Goal: Task Accomplishment & Management: Complete application form

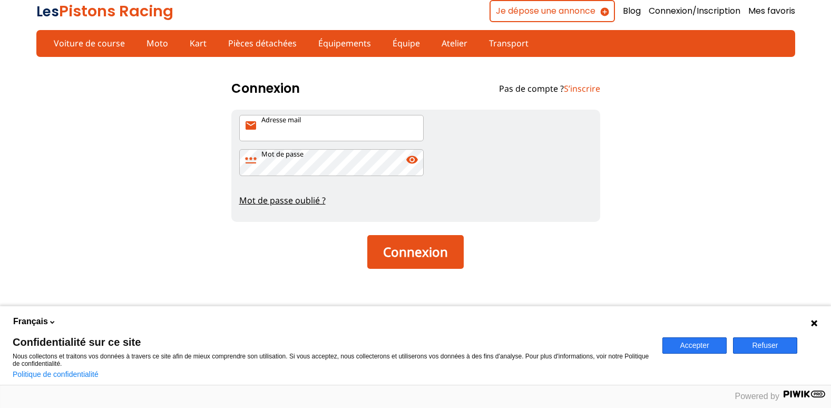
click at [318, 130] on input "Adresse mail mail" at bounding box center [331, 128] width 184 height 26
type input "[PERSON_NAME][EMAIL_ADDRESS][DOMAIN_NAME]"
click at [583, 90] on link "S’inscrire" at bounding box center [582, 89] width 36 height 12
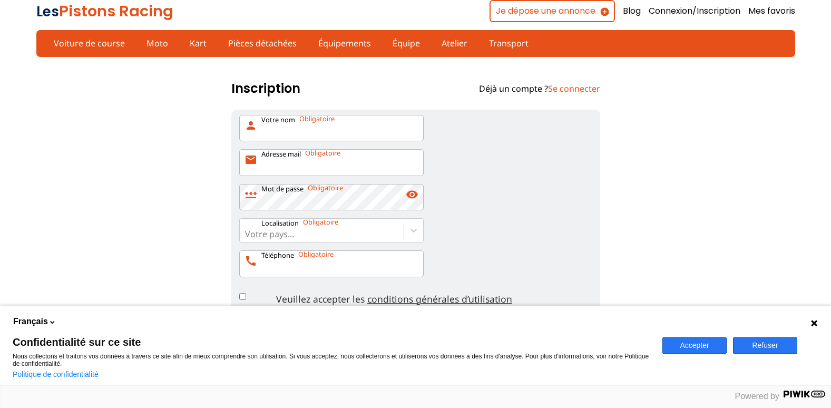
click at [306, 131] on input "Votre nom person" at bounding box center [331, 128] width 184 height 26
type input "[PERSON_NAME]"
type input "[PERSON_NAME][EMAIL_ADDRESS][DOMAIN_NAME]"
type input "[GEOGRAPHIC_DATA]"
type input "0621518796"
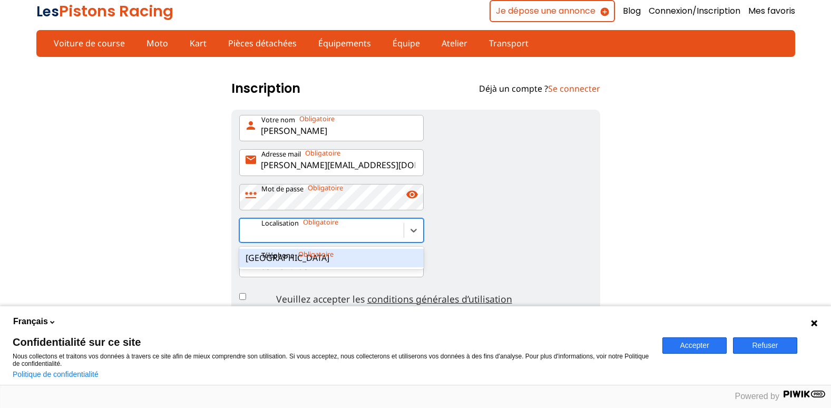
click at [323, 129] on input "[PERSON_NAME]" at bounding box center [331, 128] width 184 height 26
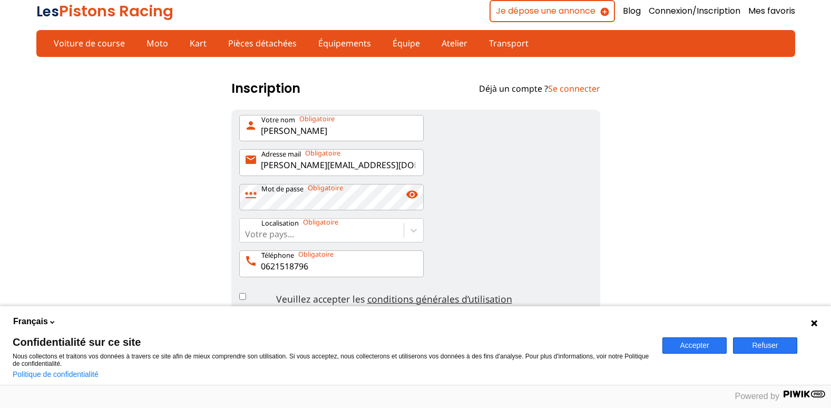
click at [291, 131] on input "[PERSON_NAME]" at bounding box center [331, 128] width 184 height 26
type input "visseq"
click at [413, 196] on span "visibility" at bounding box center [412, 194] width 13 height 13
click at [414, 229] on icon at bounding box center [413, 230] width 11 height 11
click at [247, 229] on input "Votre pays..." at bounding box center [246, 233] width 2 height 9
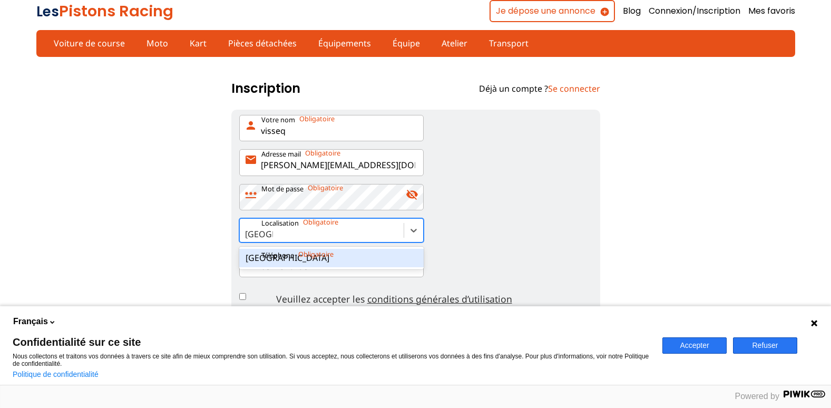
type input "[GEOGRAPHIC_DATA]"
click at [438, 236] on div "option France focused, 8 of 17. 1 result available for search term france. Use …" at bounding box center [415, 230] width 353 height 24
click at [273, 236] on input "option France focused, 8 of 17. 1 result available for search term france. Use …" at bounding box center [259, 233] width 28 height 9
click at [302, 233] on div at bounding box center [321, 234] width 153 height 12
click at [247, 233] on input "option , selected. Select is focused ,type to refine list, press Down to open t…" at bounding box center [246, 233] width 2 height 9
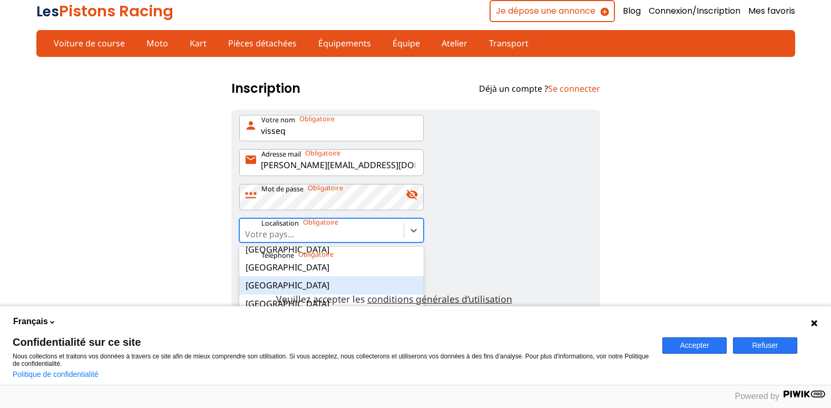
scroll to position [101, 0]
click at [297, 280] on div "[GEOGRAPHIC_DATA]" at bounding box center [331, 284] width 184 height 18
click at [247, 239] on input "option France focused, 8 of 17. 17 results available. Use Up and Down to choose…" at bounding box center [246, 233] width 2 height 9
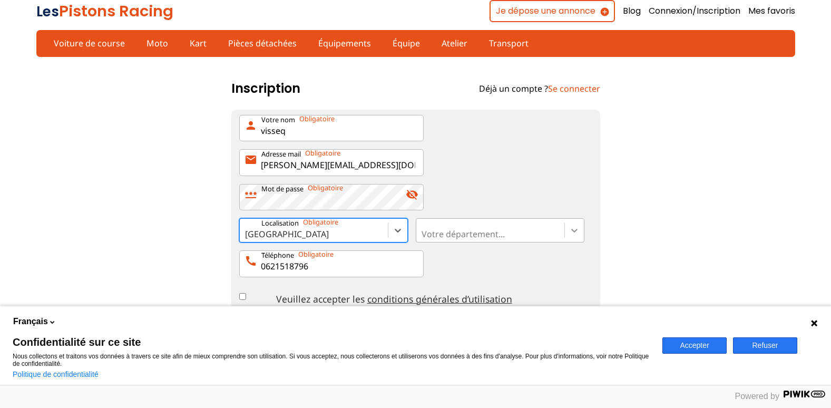
click at [574, 231] on icon at bounding box center [574, 230] width 11 height 11
click at [424, 231] on input "Votre département..." at bounding box center [423, 233] width 2 height 9
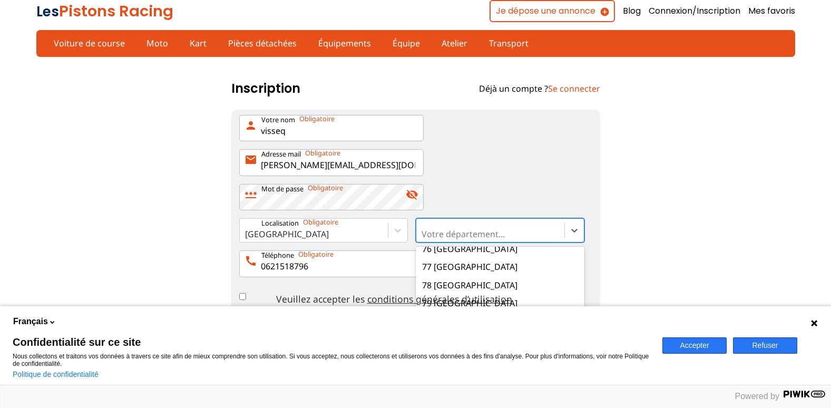
scroll to position [1475, 0]
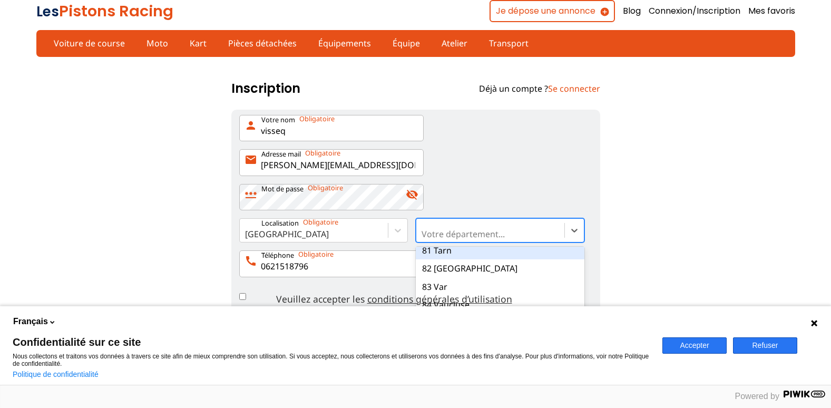
click at [519, 253] on div "81 Tarn" at bounding box center [500, 250] width 169 height 18
click at [424, 239] on input "option 81 Tarn focused, 82 of 101. 101 results available. Use Up and Down to ch…" at bounding box center [423, 233] width 2 height 9
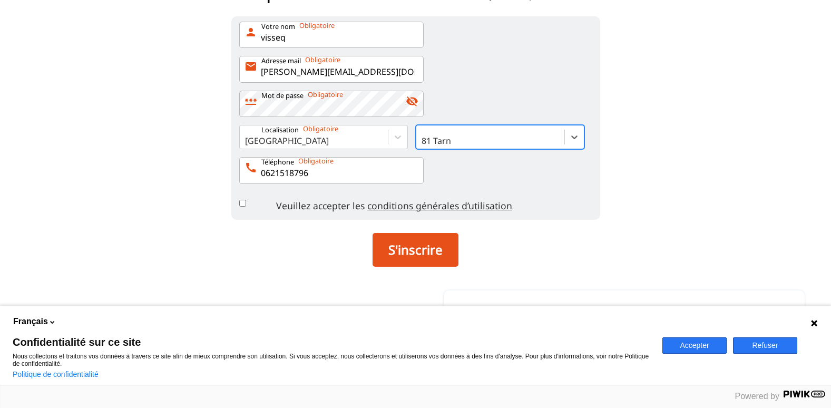
scroll to position [105, 0]
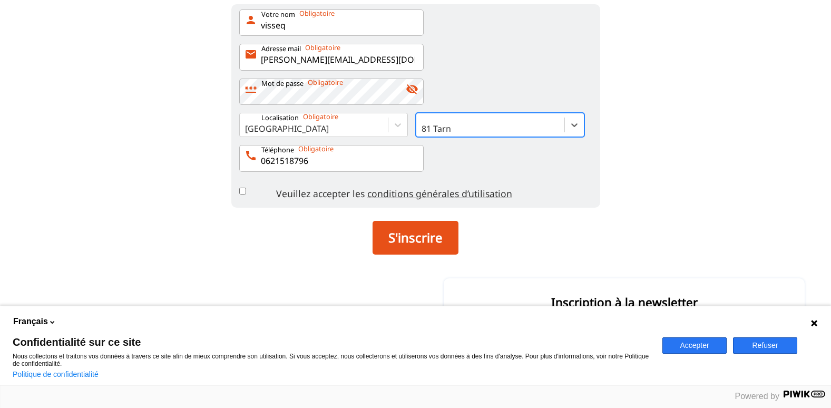
click at [242, 191] on input "Veuillez accepter les conditions générales d’utilisation" at bounding box center [242, 191] width 7 height 7
checkbox input "true"
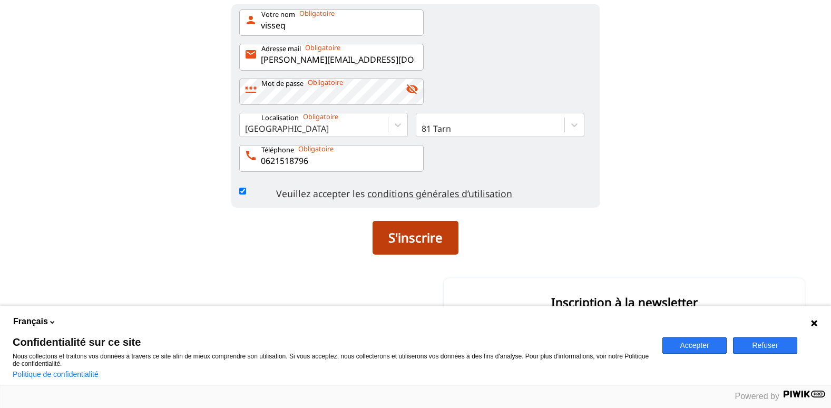
click at [409, 239] on button "S'inscrire" at bounding box center [416, 238] width 86 height 34
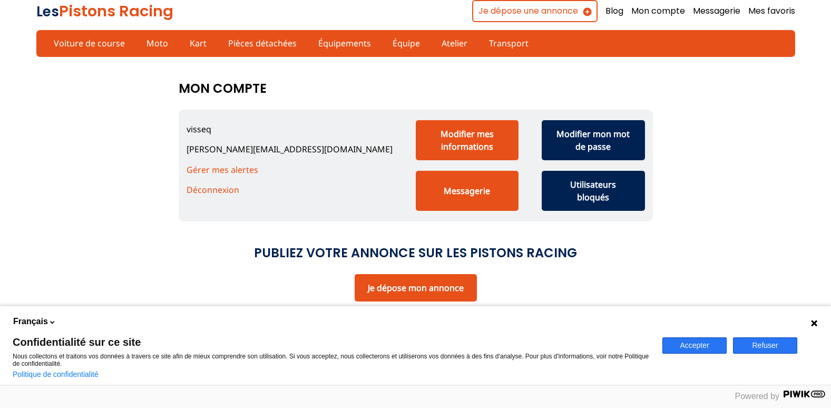
click at [754, 347] on button "Refuser" at bounding box center [765, 345] width 64 height 16
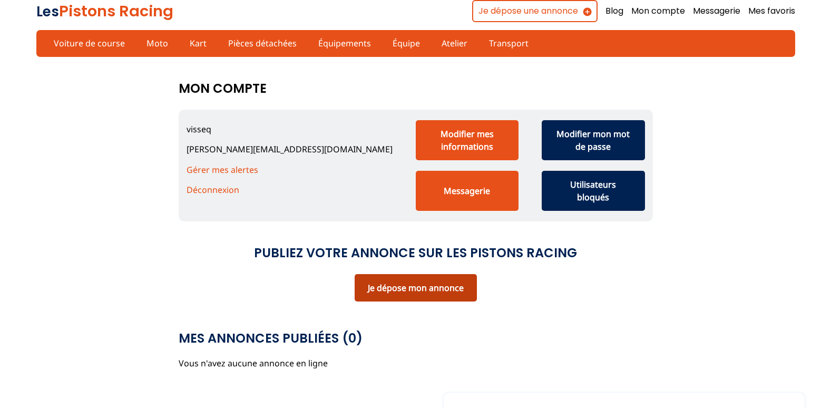
click at [424, 289] on link "Je dépose mon annonce" at bounding box center [416, 288] width 96 height 12
